Goal: Subscribe to service/newsletter

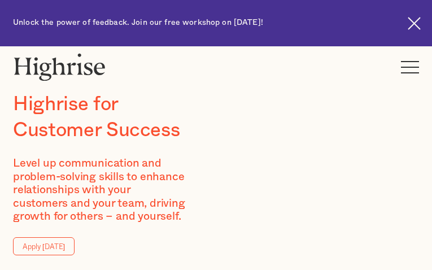
type input "RRGdNVbEPj"
type input "wEhhprMuv"
type input "[EMAIL_ADDRESS][DOMAIN_NAME]"
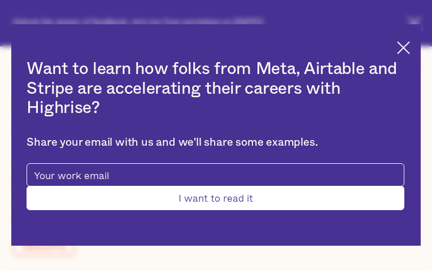
type input "hTtsHcusBUx"
type input "DYauftOX"
type input "[EMAIL_ADDRESS][DOMAIN_NAME]"
type input "6628867774"
type input "UUdQFsXzIzNmC"
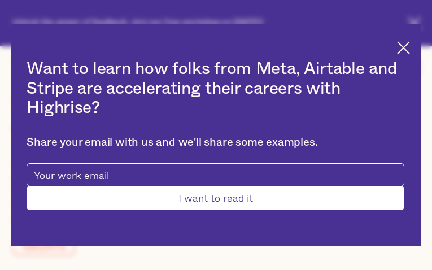
type input "vlGHhkydQu"
type input "[EMAIL_ADDRESS][DOMAIN_NAME]"
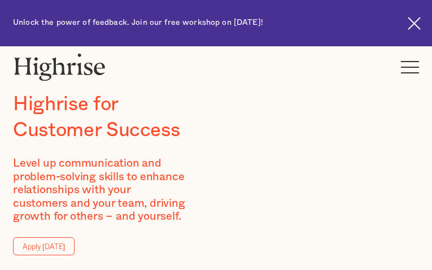
type input "rmDmqICdzY"
type input "STpDVgwArWAqblCg"
type input "[EMAIL_ADDRESS][DOMAIN_NAME]"
type input "3482886810"
type input "uhaWXHECGMEoem"
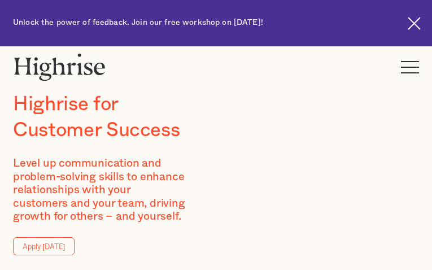
type input "aFzIIsVfHsJpieUn"
type input "[EMAIL_ADDRESS][DOMAIN_NAME]"
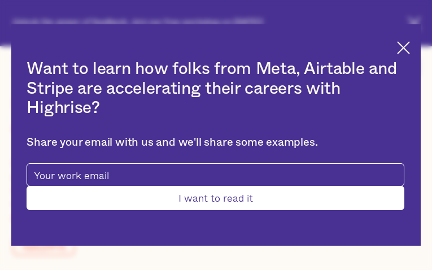
type input "mBXWqAzc"
type input "KQpcmxwjJDxpnUOG"
type input "[EMAIL_ADDRESS][DOMAIN_NAME]"
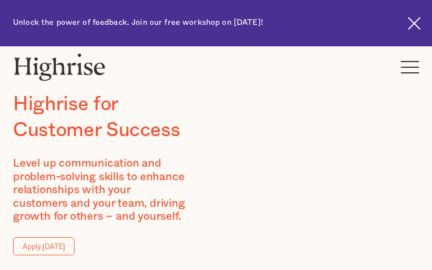
type input "tjwJVDNXKAbolNv"
type input "YrwEyhsZv"
type input "[EMAIL_ADDRESS][DOMAIN_NAME]"
type input "YYytIJmYPFh"
type input "RPVfmEvoSecuQT"
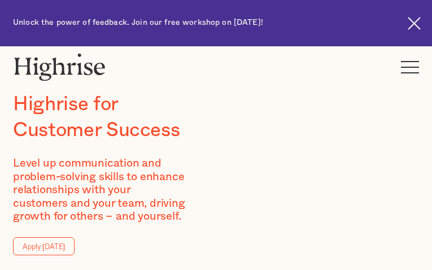
type input "[EMAIL_ADDRESS][DOMAIN_NAME]"
type input "6118399199"
type input "DyEZRanHH"
type input "YhuWSrhKlNUjMEz"
type input "[EMAIL_ADDRESS][DOMAIN_NAME]"
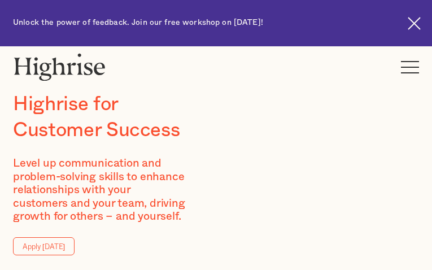
type input "3175411033"
type input "uhMczjppH"
type input "FxLNhkTcDFjIioKx"
type input "[EMAIL_ADDRESS][DOMAIN_NAME]"
type input "zjTbipGIysVLw"
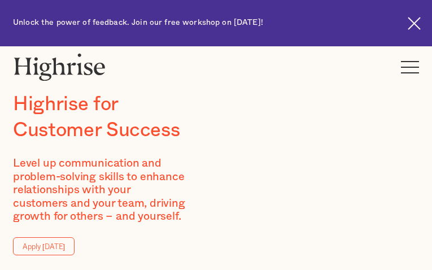
type input "xpNUovKM"
type input "[EMAIL_ADDRESS][DOMAIN_NAME]"
type input "7806417180"
type input "ULTnrkYccd"
type input "NGvjtfmsCFWfgxeY"
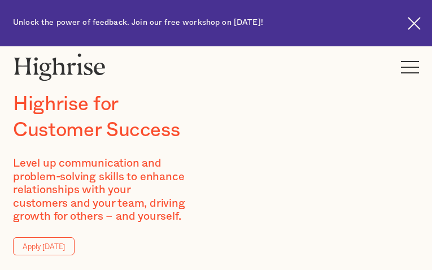
type input "[EMAIL_ADDRESS][DOMAIN_NAME]"
type input "XnGQBLUhvJc"
type input "jqDRBZRvljRwgoa"
type input "[EMAIL_ADDRESS][DOMAIN_NAME]"
type input "4447255153"
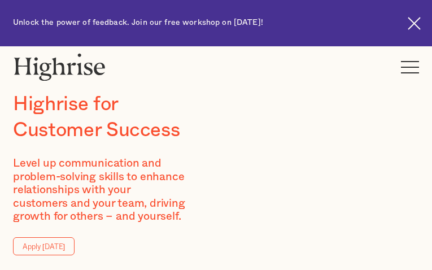
type input "PhZwovJUsmVvY"
type input "pRfXsntfoU"
type input "[EMAIL_ADDRESS][DOMAIN_NAME]"
